Goal: Task Accomplishment & Management: Manage account settings

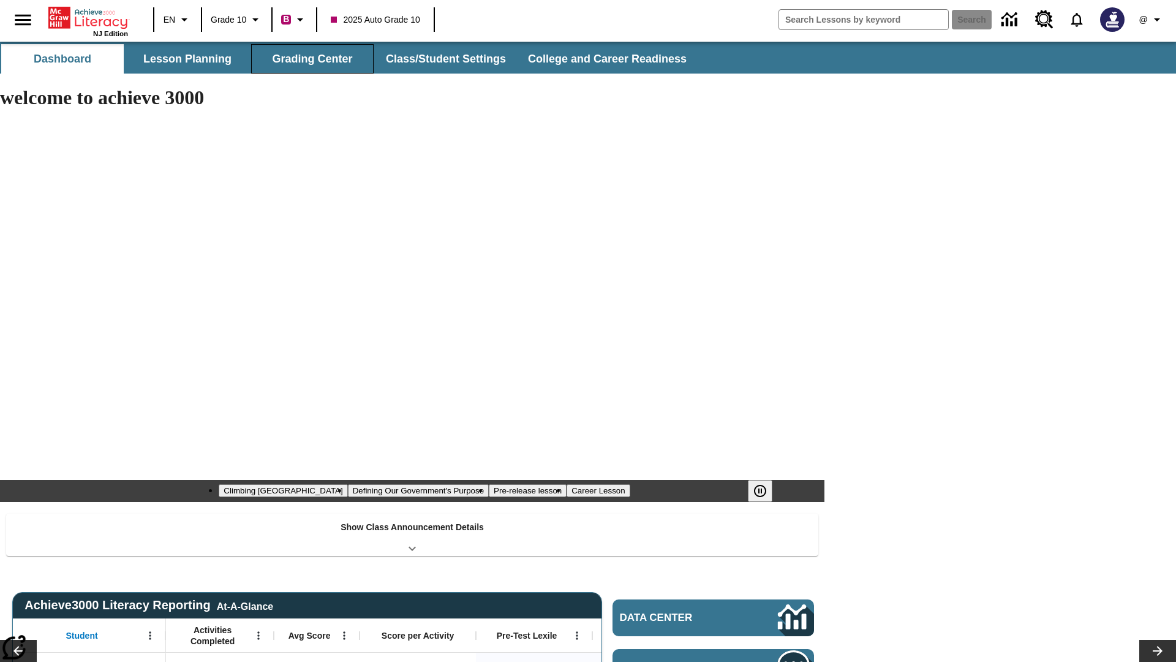
click at [312, 59] on button "Grading Center" at bounding box center [312, 58] width 123 height 29
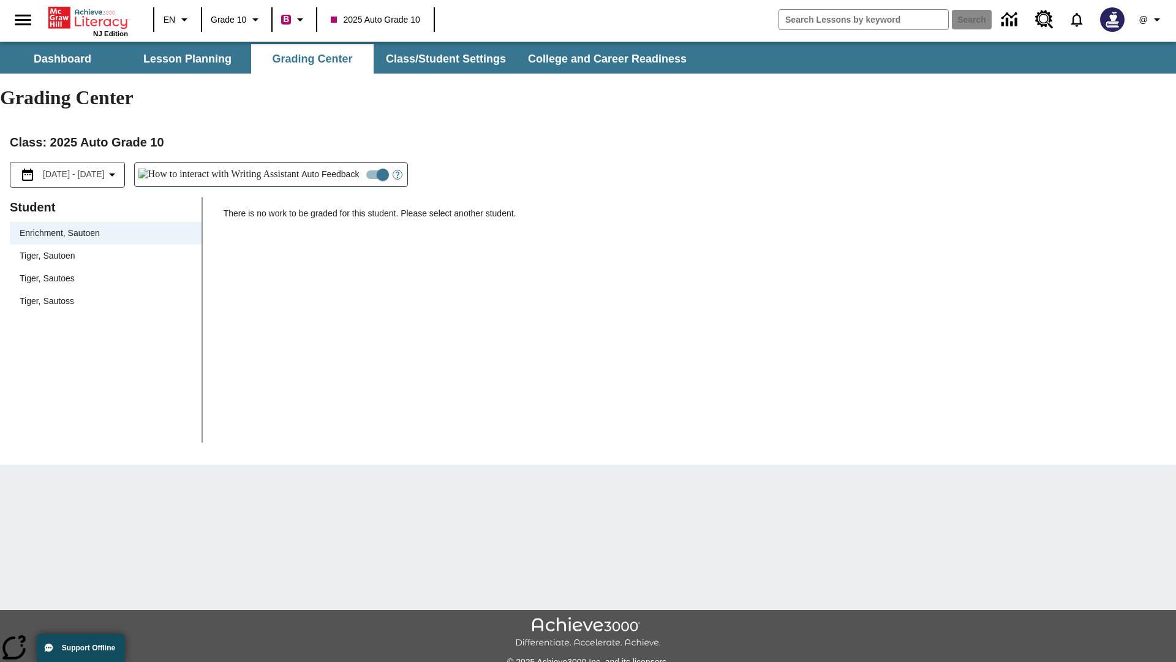
click at [105, 249] on span "Tiger, Sautoen" at bounding box center [106, 255] width 172 height 13
click at [396, 172] on icon "Open Help for Writing Assistant" at bounding box center [398, 175] width 4 height 7
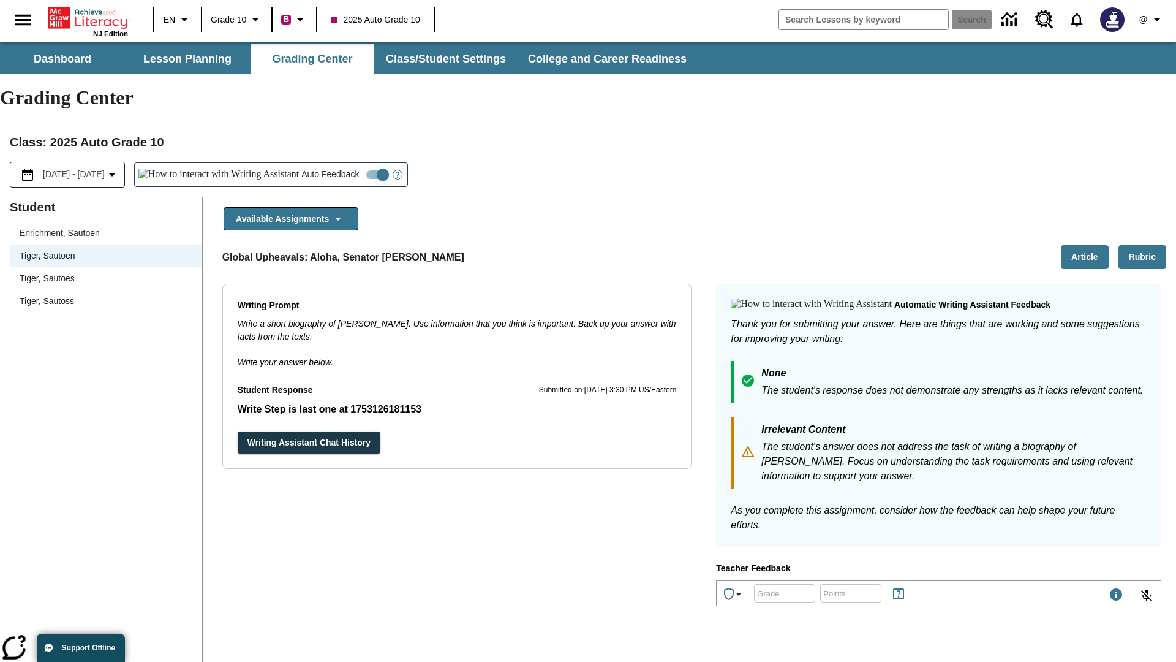
click at [348, 163] on input "Auto Feedback" at bounding box center [383, 174] width 70 height 23
checkbox input "false"
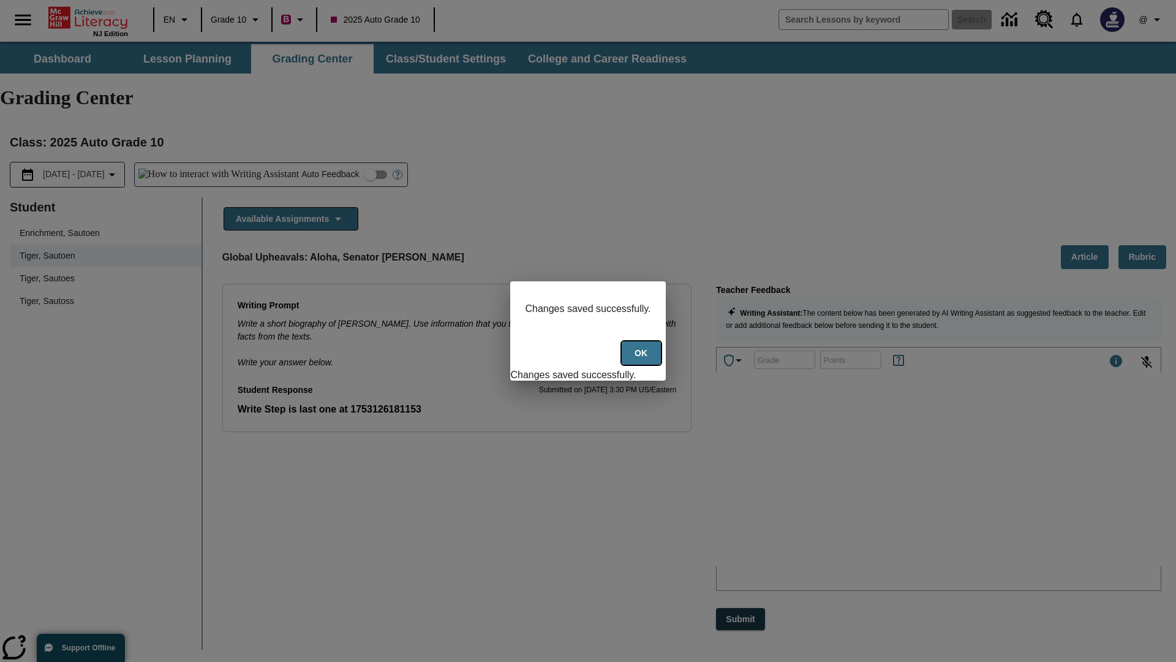
click at [643, 360] on button "Ok" at bounding box center [641, 353] width 39 height 24
